Goal: Task Accomplishment & Management: Manage account settings

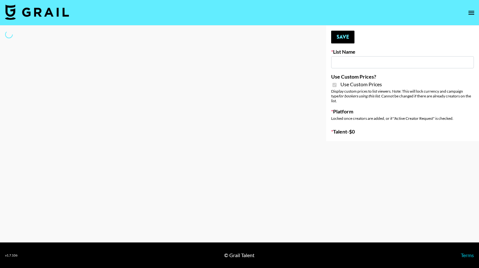
type input "HaruHaru Wonder 15/10"
checkbox input "true"
select select "Brand"
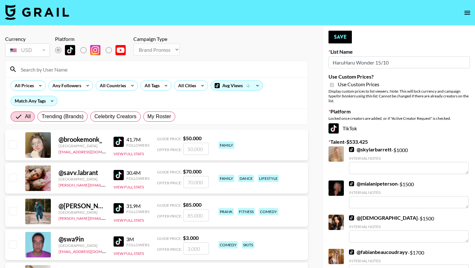
click at [193, 68] on input at bounding box center [160, 69] width 287 height 10
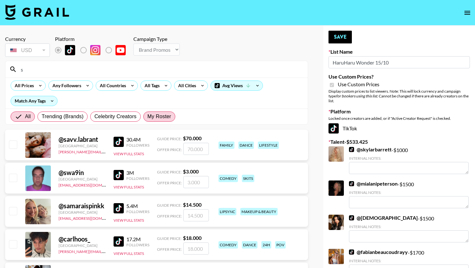
type input "s"
click at [153, 116] on span "My Roster" at bounding box center [159, 117] width 24 height 8
click at [147, 117] on input "My Roster" at bounding box center [147, 117] width 0 height 0
radio input "true"
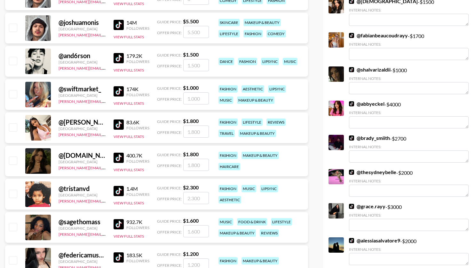
scroll to position [220, 0]
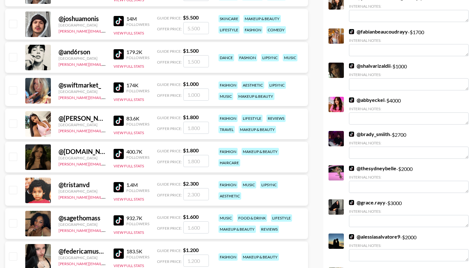
click at [16, 123] on input "checkbox" at bounding box center [13, 124] width 8 height 8
checkbox input "true"
type input "1800"
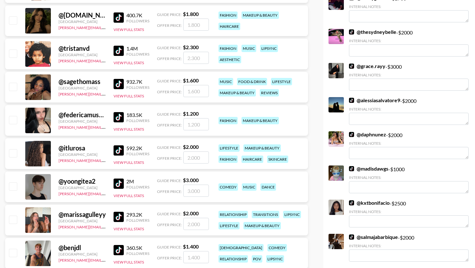
scroll to position [357, 0]
click at [15, 88] on input "checkbox" at bounding box center [13, 87] width 8 height 8
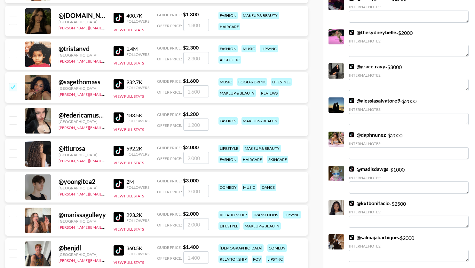
checkbox input "true"
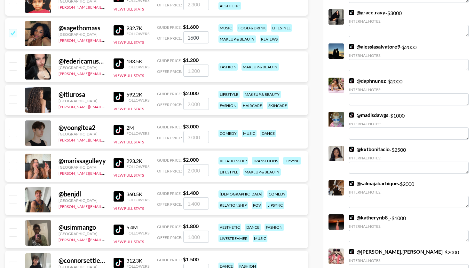
scroll to position [412, 0]
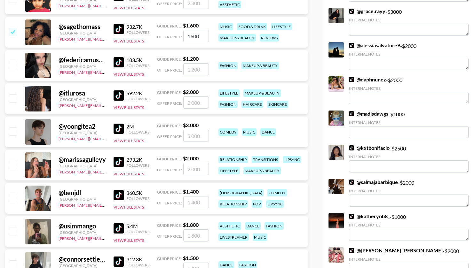
click at [194, 34] on input "1600" at bounding box center [196, 36] width 26 height 12
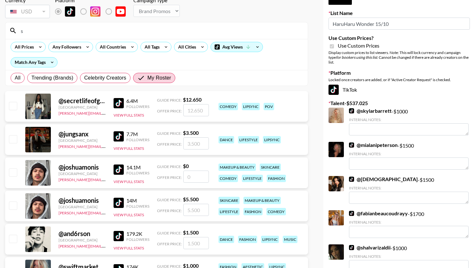
scroll to position [0, 0]
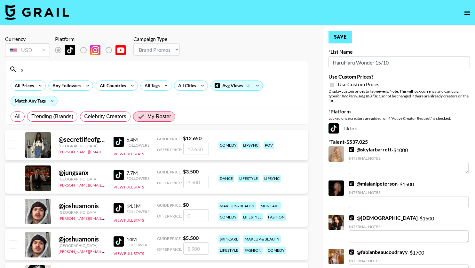
type input "1800"
click at [345, 36] on button "Save" at bounding box center [339, 37] width 23 height 13
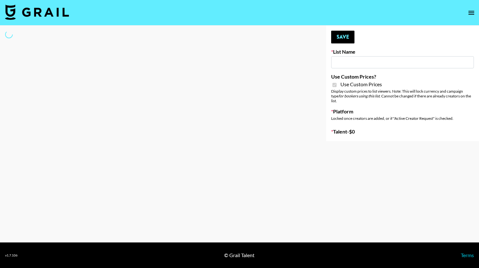
select select "Brand"
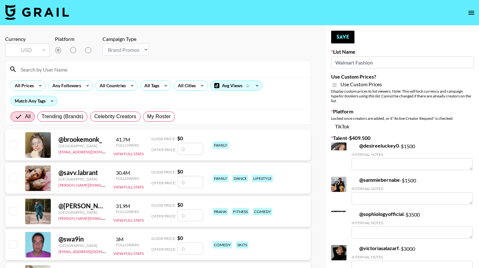
type input "Walmart Fashion"
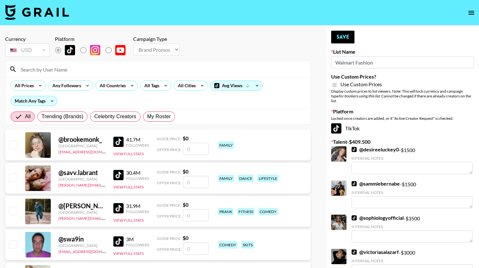
checkbox input "true"
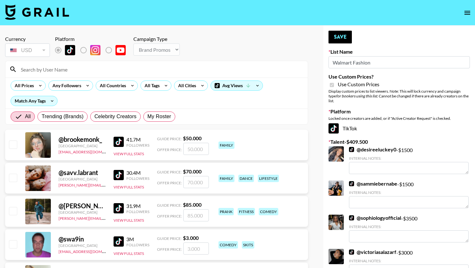
click at [206, 72] on input at bounding box center [160, 69] width 287 height 10
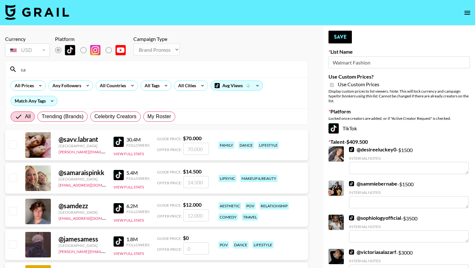
type input "sage"
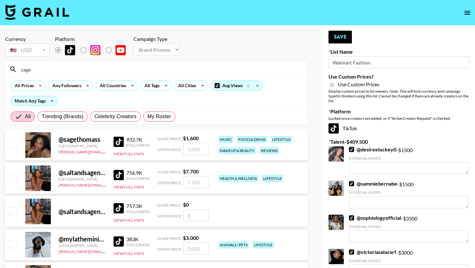
click at [10, 141] on input "checkbox" at bounding box center [13, 145] width 8 height 8
checkbox input "true"
click at [188, 158] on div "@ sagethomass [GEOGRAPHIC_DATA] [PERSON_NAME][EMAIL_ADDRESS][PERSON_NAME][PERSO…" at bounding box center [156, 145] width 303 height 31
click at [194, 153] on input "1600" at bounding box center [196, 149] width 26 height 12
type input "180"
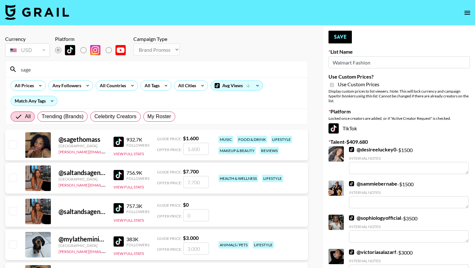
checkbox input "false"
type input "180"
checkbox input "true"
type input "1800"
click at [116, 72] on input "sage" at bounding box center [160, 69] width 287 height 10
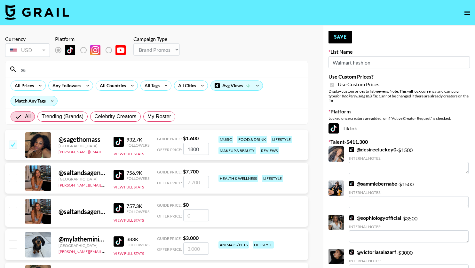
type input "s"
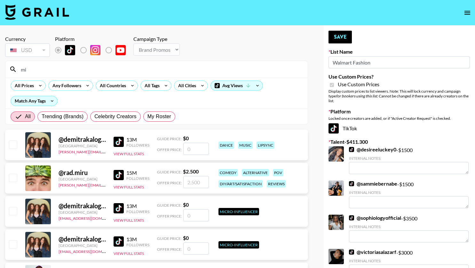
type input "miss"
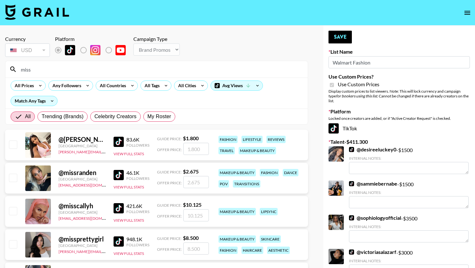
click at [14, 145] on input "checkbox" at bounding box center [13, 145] width 8 height 8
checkbox input "true"
type input "1800"
click at [344, 36] on button "Save" at bounding box center [339, 37] width 23 height 13
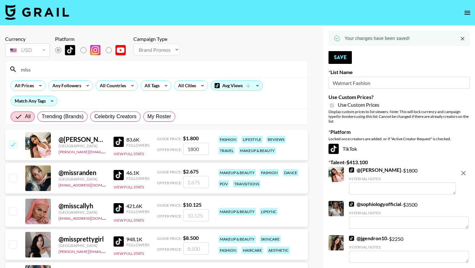
click at [183, 72] on input "miss" at bounding box center [160, 69] width 287 height 10
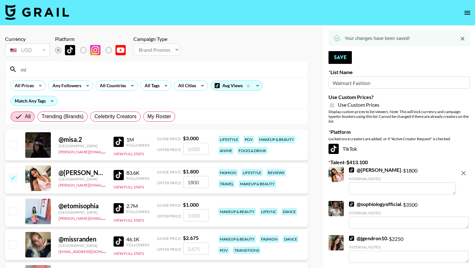
type input "m"
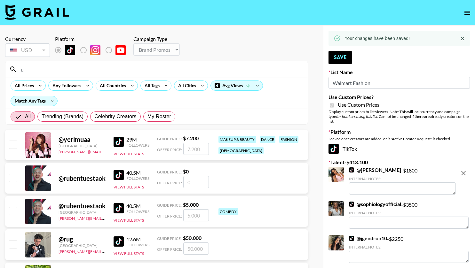
type input "usim"
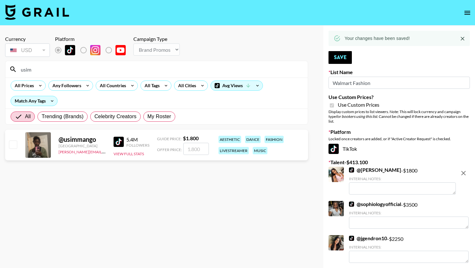
click at [17, 145] on div at bounding box center [13, 145] width 10 height 11
click at [13, 145] on input "checkbox" at bounding box center [13, 145] width 8 height 8
checkbox input "true"
type input "1800"
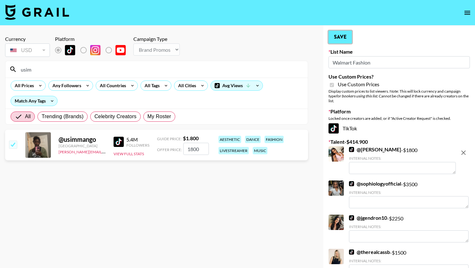
click at [343, 37] on button "Save" at bounding box center [339, 37] width 23 height 13
